Goal: Transaction & Acquisition: Purchase product/service

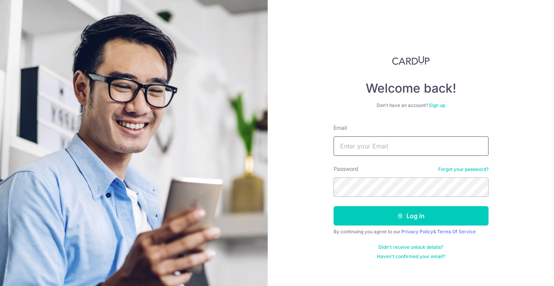
type input "[EMAIL_ADDRESS][DOMAIN_NAME]"
click at [411, 216] on button "Log in" at bounding box center [411, 215] width 155 height 19
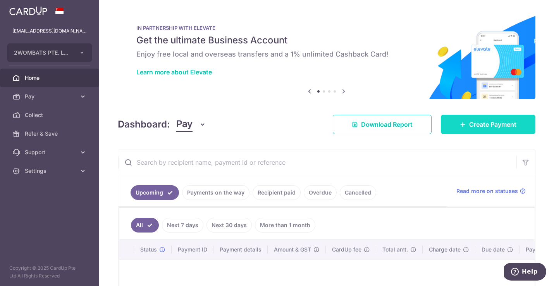
click at [470, 119] on link "Create Payment" at bounding box center [488, 124] width 95 height 19
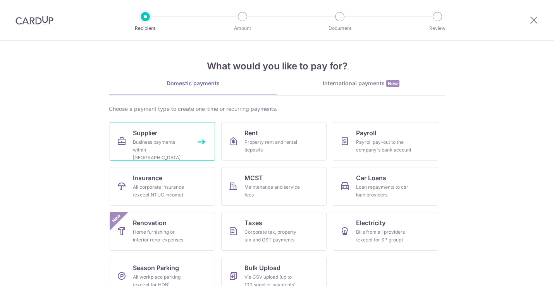
click at [171, 132] on link "Supplier Business payments within Singapore" at bounding box center [162, 141] width 105 height 39
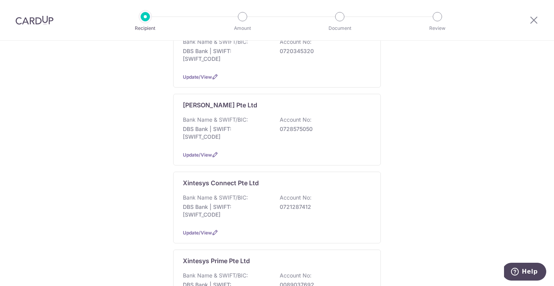
scroll to position [234, 0]
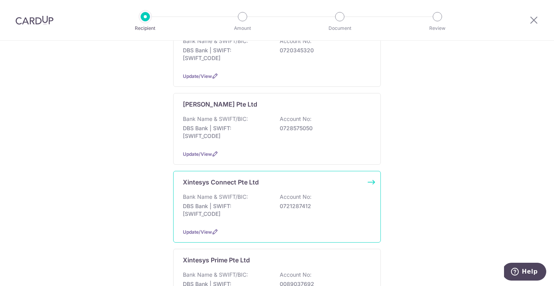
click at [199, 193] on p "Bank Name & SWIFT/BIC:" at bounding box center [215, 197] width 65 height 8
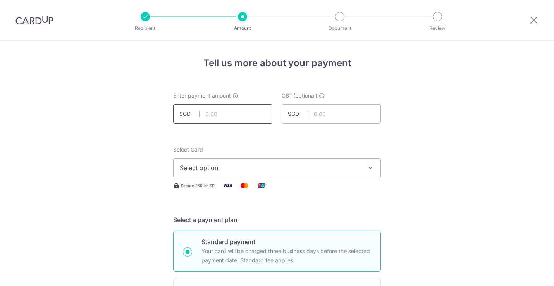
click at [226, 113] on input "text" at bounding box center [222, 113] width 99 height 19
click at [211, 165] on span "Select option" at bounding box center [270, 167] width 181 height 9
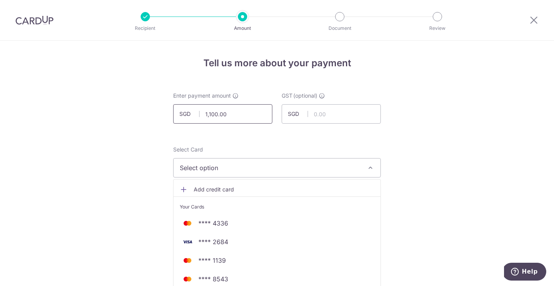
drag, startPoint x: 229, startPoint y: 115, endPoint x: 200, endPoint y: 114, distance: 29.1
click at [200, 114] on input "1,100.00" at bounding box center [222, 113] width 99 height 19
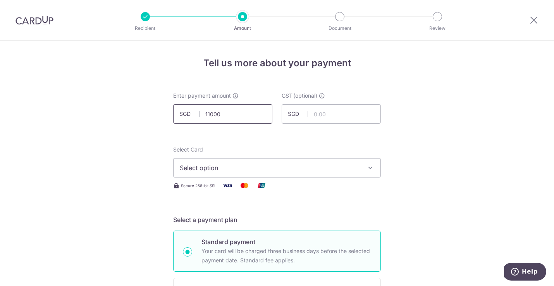
click at [173, 123] on input "11000" at bounding box center [222, 113] width 99 height 19
type input "11,000.00"
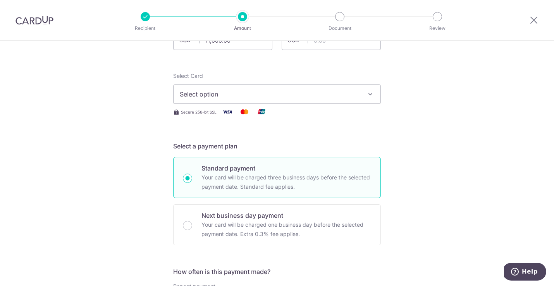
scroll to position [102, 0]
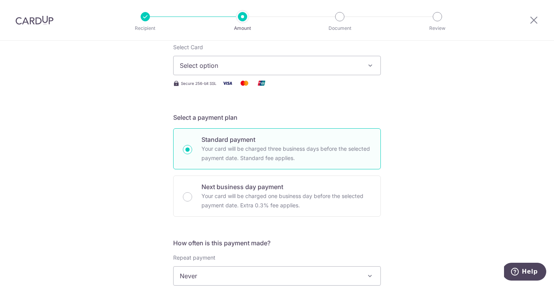
click at [249, 69] on span "Select option" at bounding box center [270, 65] width 181 height 9
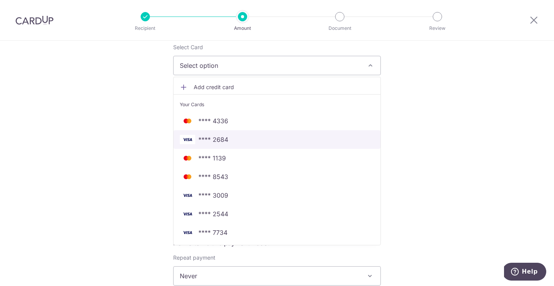
click at [253, 145] on link "**** 2684" at bounding box center [277, 139] width 207 height 19
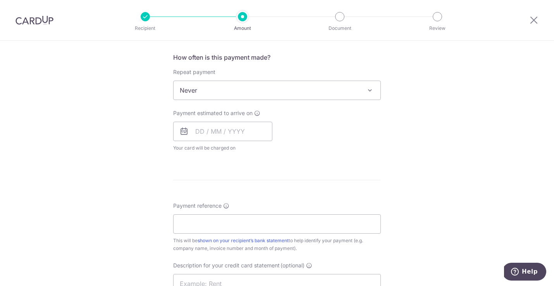
scroll to position [323, 0]
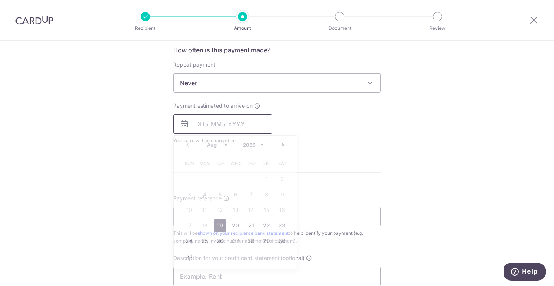
click at [202, 119] on input "text" at bounding box center [222, 123] width 99 height 19
click at [219, 225] on link "19" at bounding box center [220, 225] width 12 height 12
type input "19/08/2025"
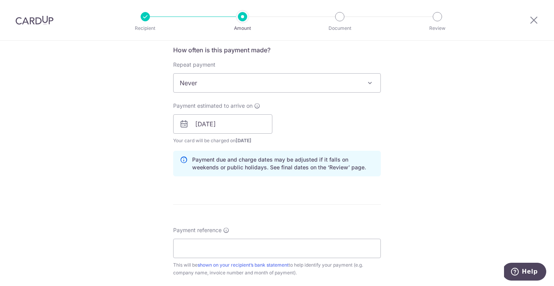
drag, startPoint x: 98, startPoint y: 159, endPoint x: 219, endPoint y: 224, distance: 137.4
click at [98, 159] on div "Tell us more about your payment Enter payment amount SGD 11,000.00 11000.00 GST…" at bounding box center [277, 124] width 554 height 812
click at [219, 222] on form "Enter payment amount SGD 11,000.00 11000.00 GST (optional) SGD Select Card ****…" at bounding box center [277, 131] width 208 height 725
click at [219, 224] on form "Enter payment amount SGD 11,000.00 11000.00 GST (optional) SGD Select Card ****…" at bounding box center [277, 131] width 208 height 725
click at [123, 177] on div "Tell us more about your payment Enter payment amount SGD 11,000.00 11000.00 GST…" at bounding box center [277, 124] width 554 height 812
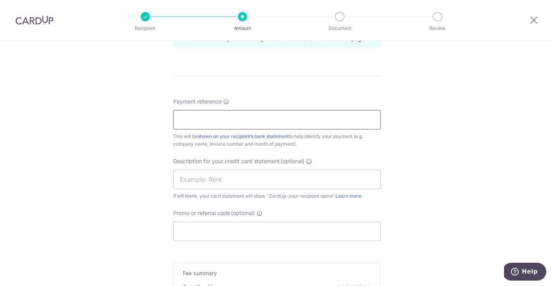
scroll to position [453, 0]
click at [202, 119] on input "Payment reference" at bounding box center [277, 118] width 208 height 19
paste input "Payment 17-Jul-25 $(22,"
type input "Payment 17-Jul-25 $(22,"
drag, startPoint x: 335, startPoint y: 120, endPoint x: 294, endPoint y: 112, distance: 42.6
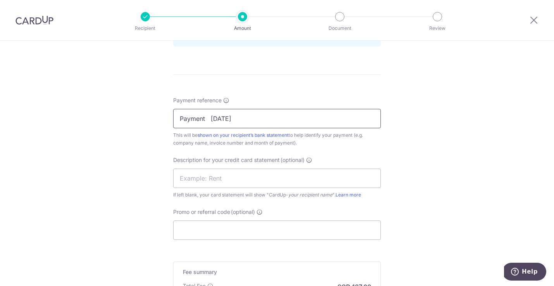
click at [294, 112] on input "Payment 17-Jul-25 $(22," at bounding box center [277, 118] width 208 height 19
paste input "XTCN-T-2025-024"
type input "XTCN-T-2025-024"
click at [197, 179] on input "text" at bounding box center [277, 178] width 208 height 19
paste input "XTCN-T-2025-024"
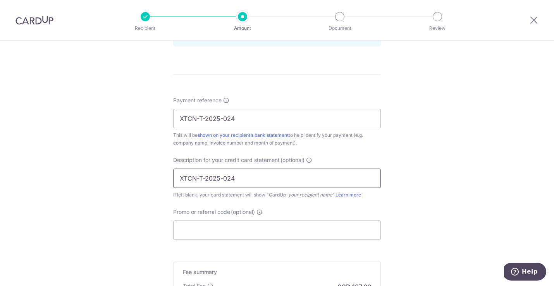
drag, startPoint x: 199, startPoint y: 176, endPoint x: 207, endPoint y: 185, distance: 11.5
click at [199, 176] on input "XTCN-T-2025-024" at bounding box center [277, 178] width 208 height 19
click at [204, 178] on input "XTCN T-2025-024" at bounding box center [277, 178] width 208 height 19
drag, startPoint x: 222, startPoint y: 177, endPoint x: 225, endPoint y: 185, distance: 8.0
click at [223, 179] on input "XTCN T 2025-024" at bounding box center [277, 178] width 208 height 19
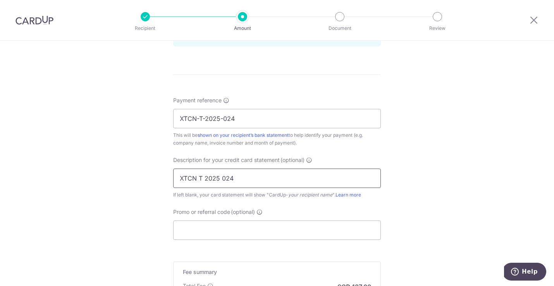
type input "XTCN T 2025 024"
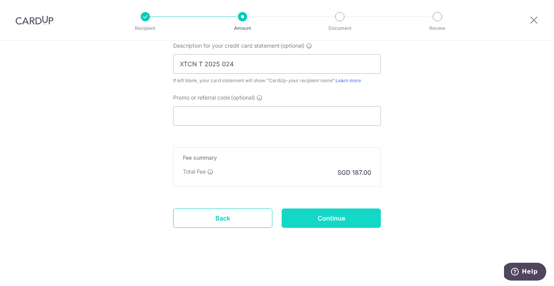
scroll to position [567, 0]
click at [331, 220] on input "Continue" at bounding box center [331, 217] width 99 height 19
type input "Create Schedule"
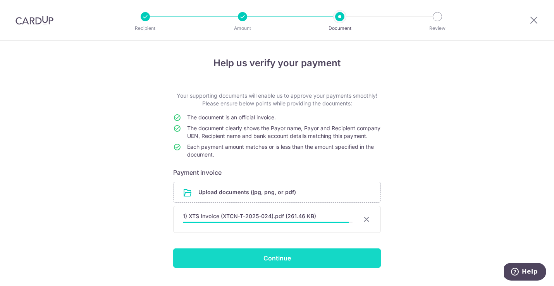
click at [218, 268] on input "Continue" at bounding box center [277, 257] width 208 height 19
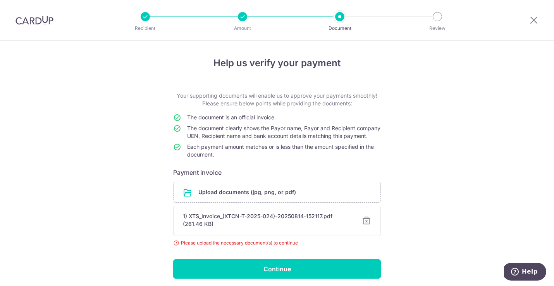
scroll to position [3, 0]
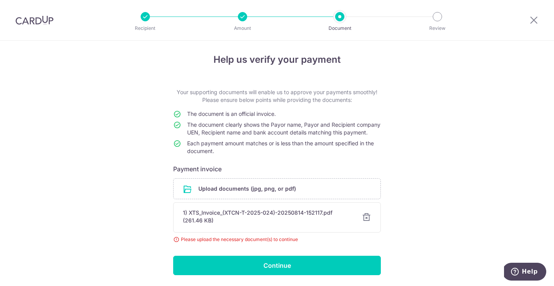
click at [364, 222] on div at bounding box center [366, 217] width 9 height 9
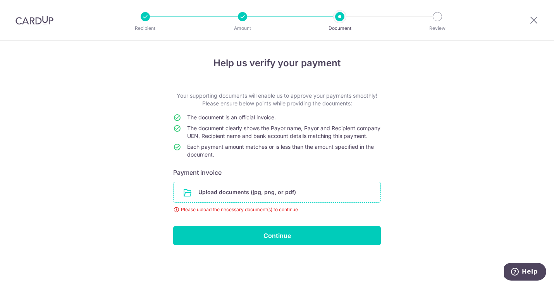
click at [256, 193] on input "file" at bounding box center [277, 192] width 207 height 20
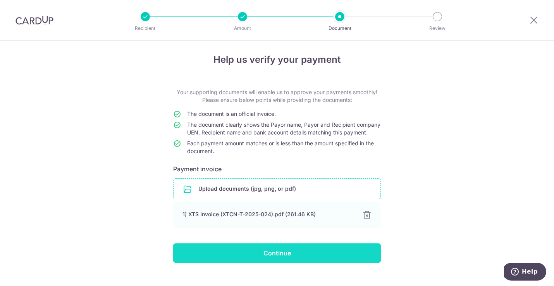
scroll to position [6, 0]
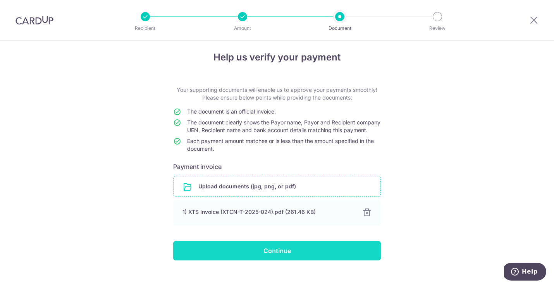
click at [234, 257] on input "Continue" at bounding box center [277, 250] width 208 height 19
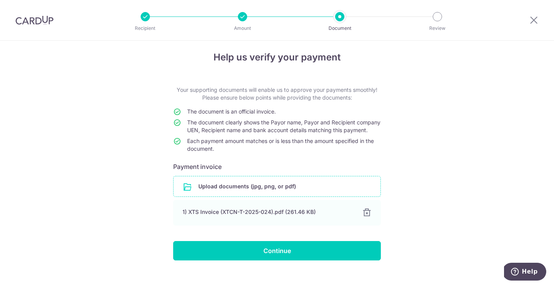
scroll to position [7, 0]
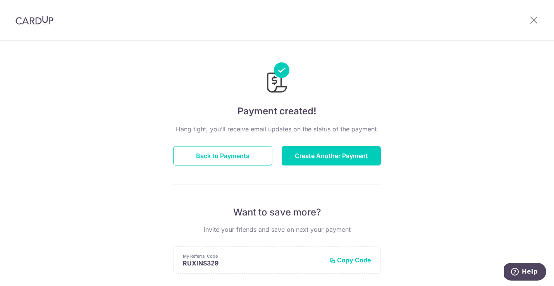
drag, startPoint x: 533, startPoint y: 17, endPoint x: 482, endPoint y: 22, distance: 51.3
click at [533, 17] on icon at bounding box center [533, 20] width 9 height 10
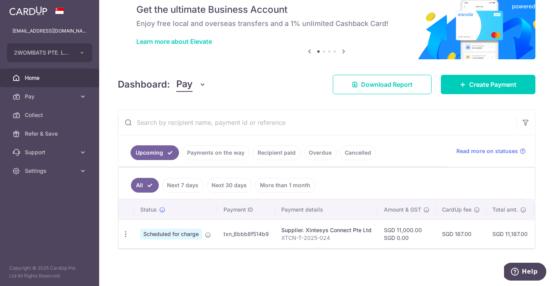
scroll to position [33, 0]
